Goal: Check status

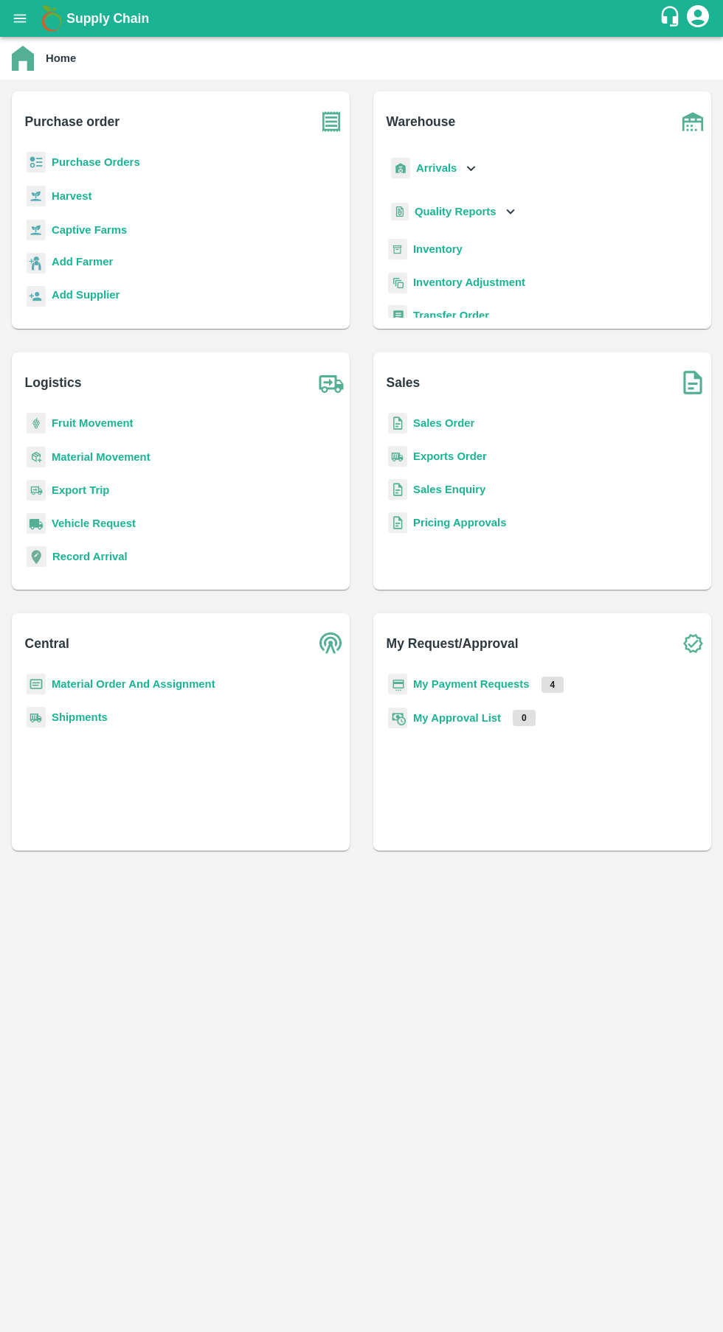
click at [484, 684] on b "My Payment Requests" at bounding box center [471, 684] width 116 height 12
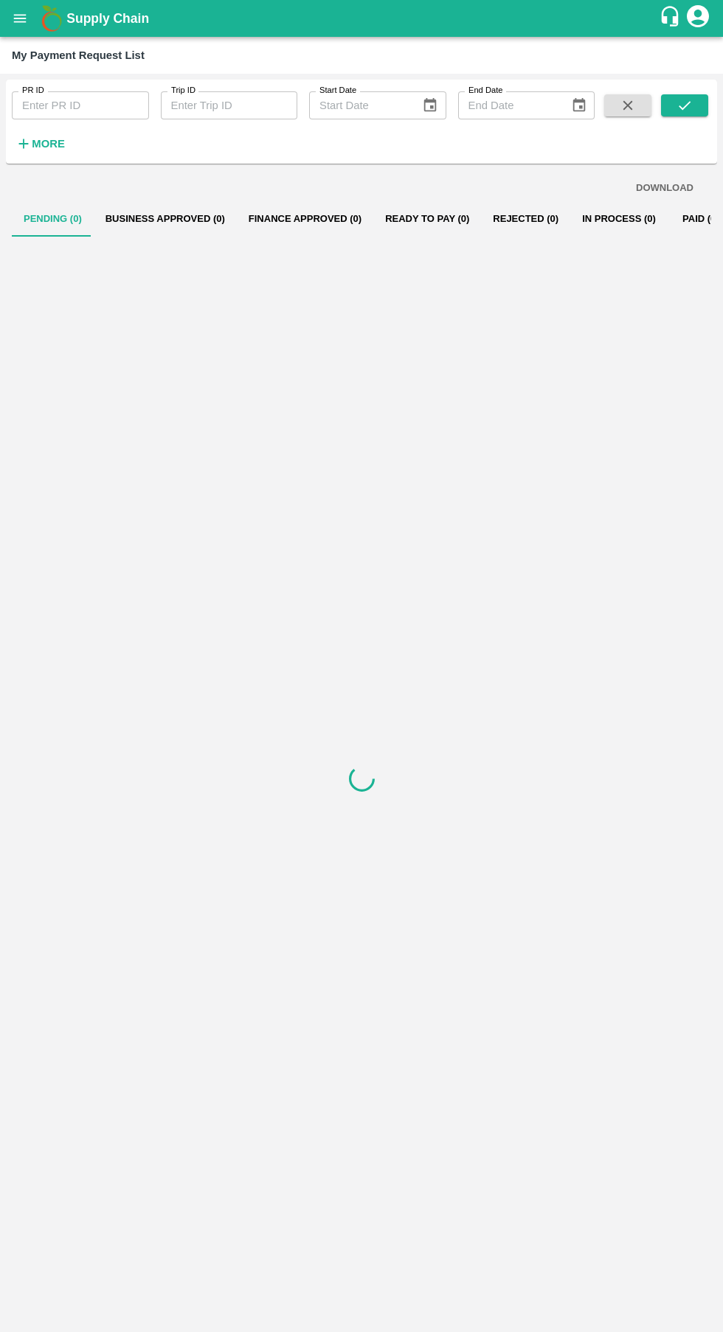
click at [48, 136] on h6 "More" at bounding box center [48, 143] width 33 height 19
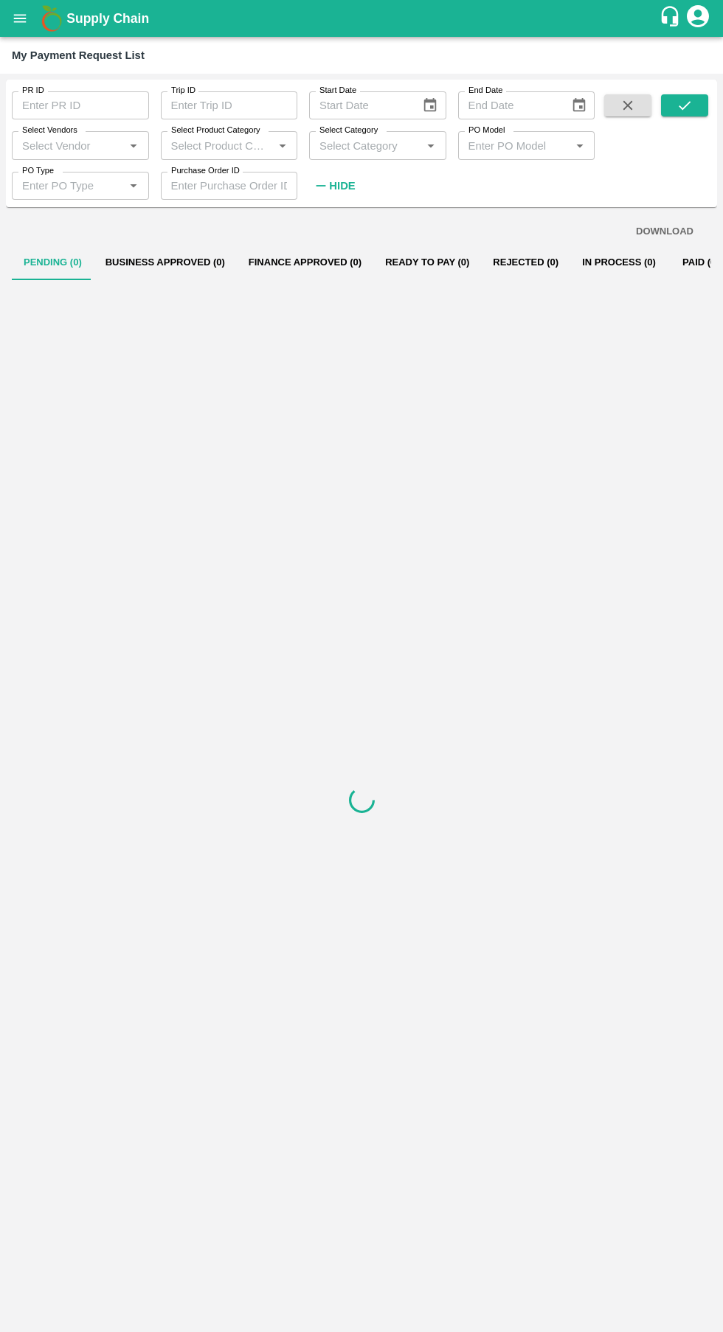
click at [60, 181] on input "PO Type" at bounding box center [68, 185] width 104 height 19
click at [55, 215] on div "[GEOGRAPHIC_DATA]" at bounding box center [81, 218] width 114 height 16
type input "[GEOGRAPHIC_DATA]"
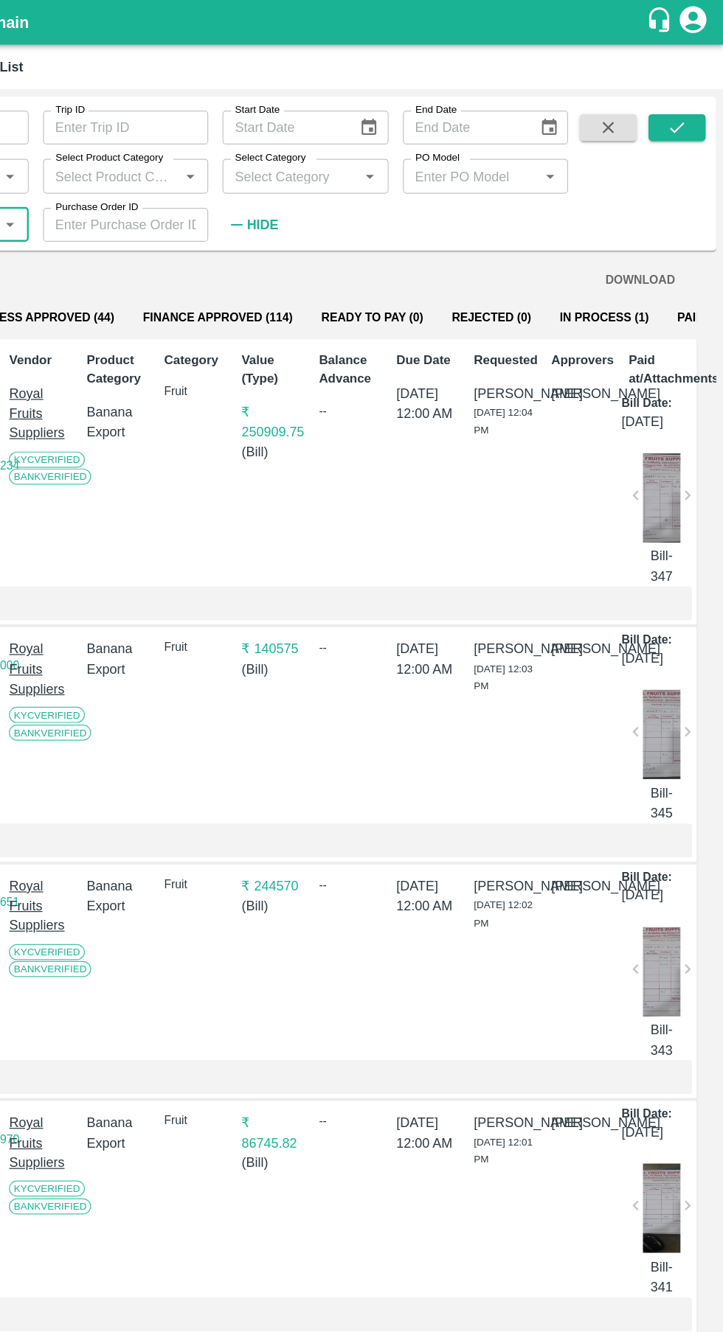
click at [684, 105] on icon "submit" at bounding box center [684, 105] width 16 height 16
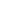
type input "[GEOGRAPHIC_DATA]"
